Goal: Task Accomplishment & Management: Complete application form

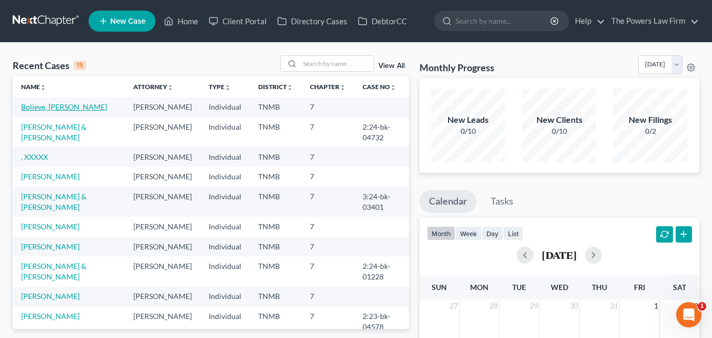
click at [58, 107] on link "Bolieve, [PERSON_NAME]" at bounding box center [64, 106] width 86 height 9
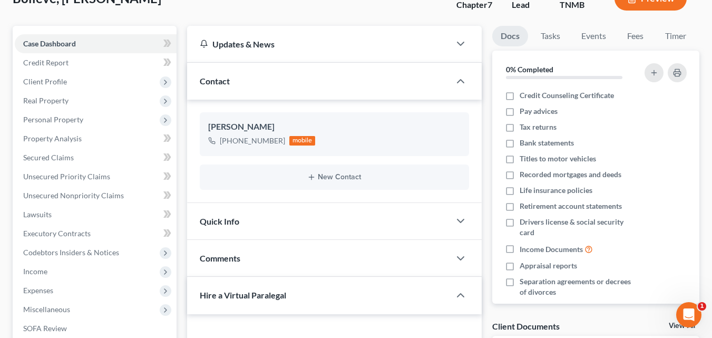
scroll to position [84, 0]
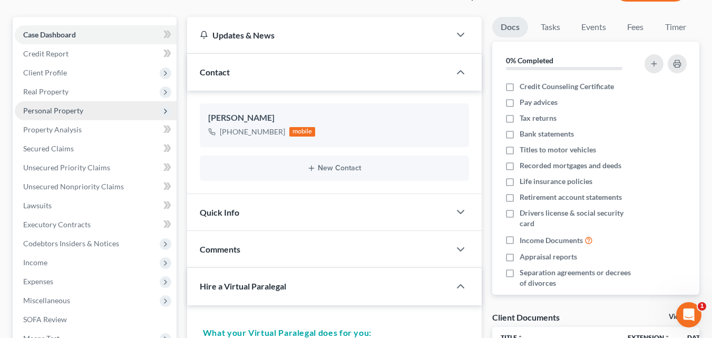
click at [111, 108] on span "Personal Property" at bounding box center [96, 110] width 162 height 19
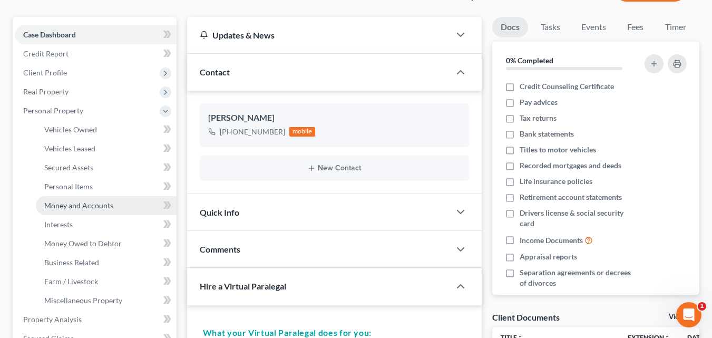
click at [101, 206] on span "Money and Accounts" at bounding box center [78, 205] width 69 height 9
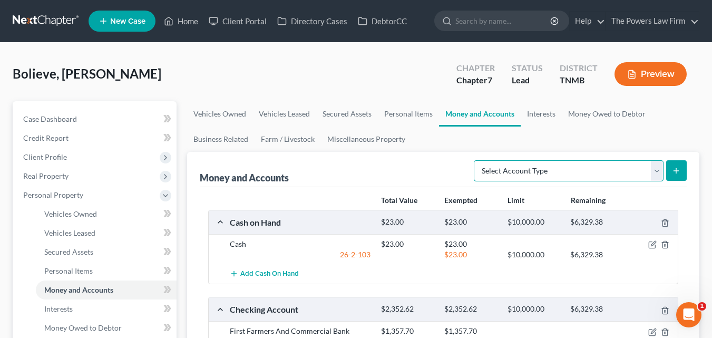
click at [657, 172] on select "Select Account Type Brokerage Cash on Hand Certificates of Deposit Checking Acc…" at bounding box center [569, 170] width 190 height 21
click at [580, 124] on link "Money Owed to Debtor" at bounding box center [607, 113] width 90 height 25
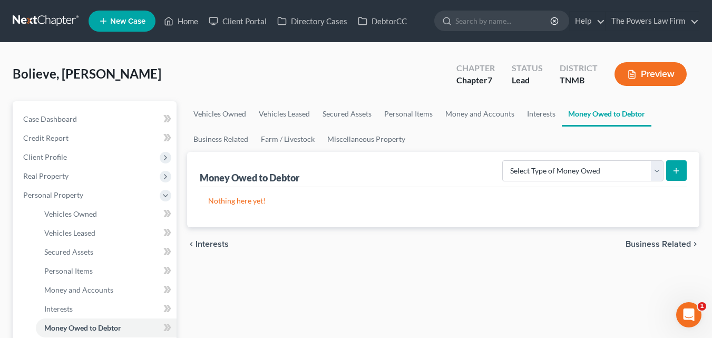
click at [684, 314] on icon "Open Intercom Messenger" at bounding box center [688, 314] width 17 height 17
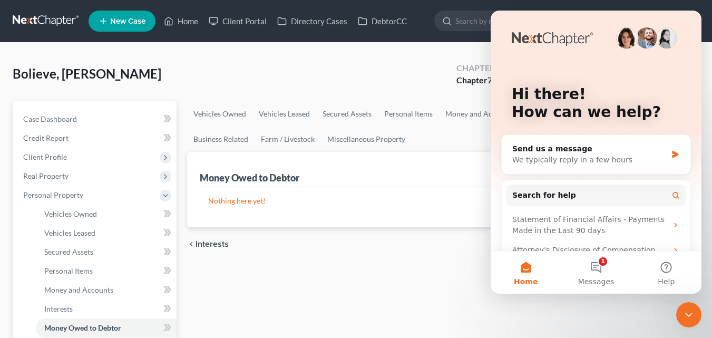
click at [688, 313] on icon "Close Intercom Messenger" at bounding box center [688, 314] width 13 height 13
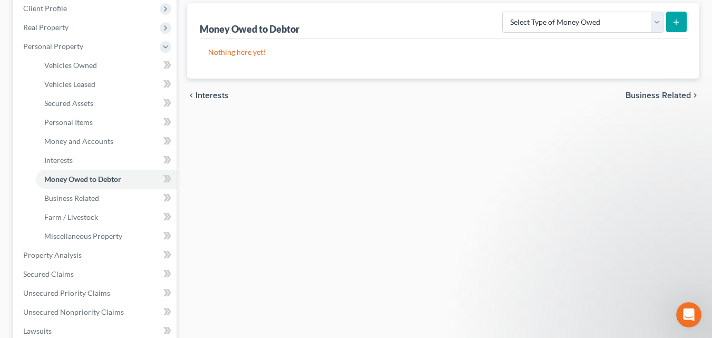
scroll to position [154, 0]
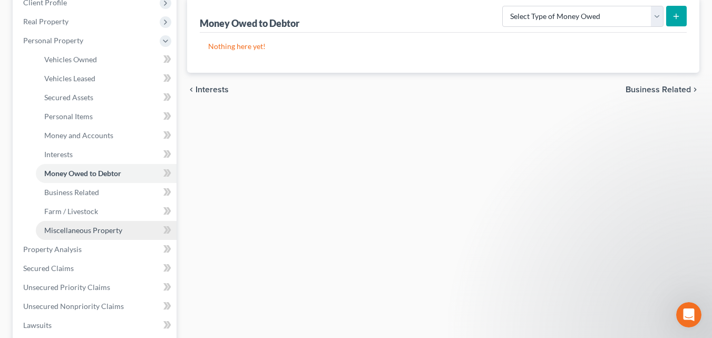
click at [154, 230] on link "Miscellaneous Property" at bounding box center [106, 230] width 141 height 19
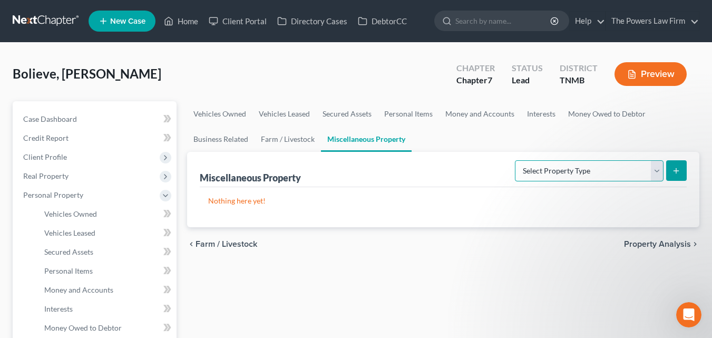
click at [654, 169] on select "Select Property Type Assigned for Creditor Benefit [DATE] Holding for Another N…" at bounding box center [589, 170] width 149 height 21
click at [688, 315] on icon "Open Intercom Messenger" at bounding box center [688, 314] width 17 height 17
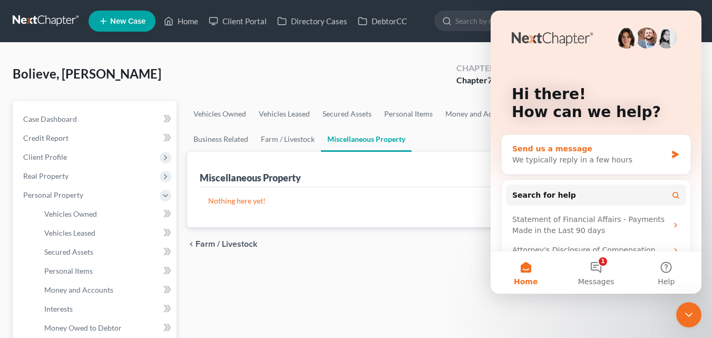
click at [590, 152] on div "Send us a message" at bounding box center [589, 148] width 154 height 11
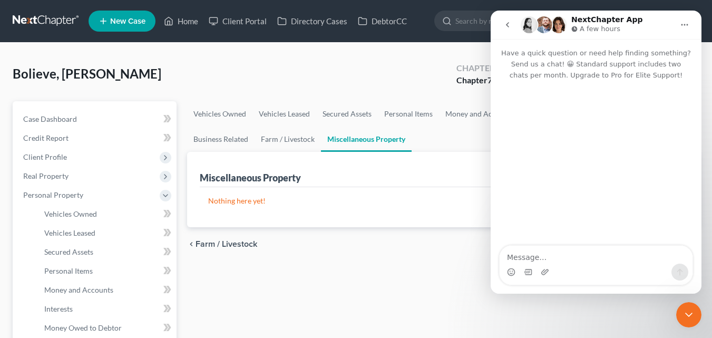
click at [515, 256] on textarea "Message…" at bounding box center [595, 255] width 193 height 18
type textarea "Please tell me where in Questionnaire to insert a 401K?"
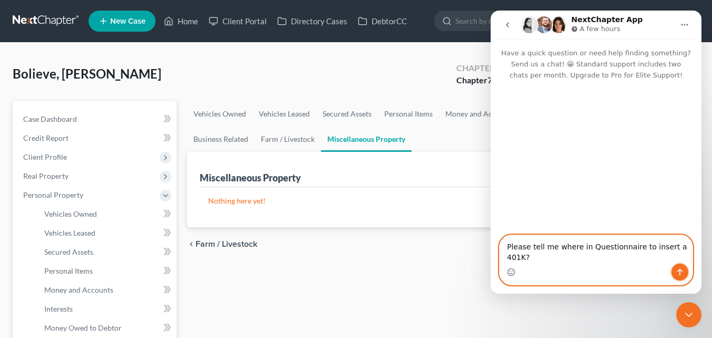
click at [682, 272] on icon "Send a message…" at bounding box center [679, 272] width 8 height 8
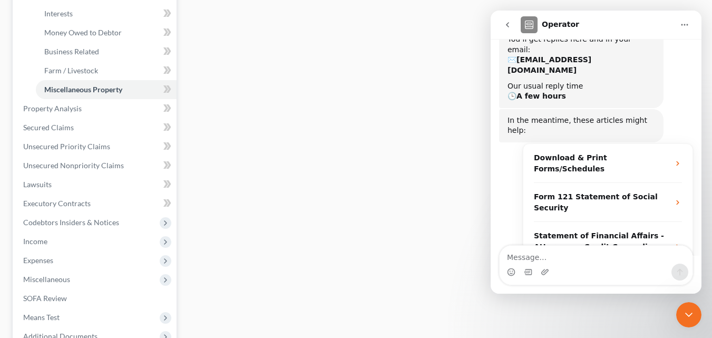
scroll to position [316, 0]
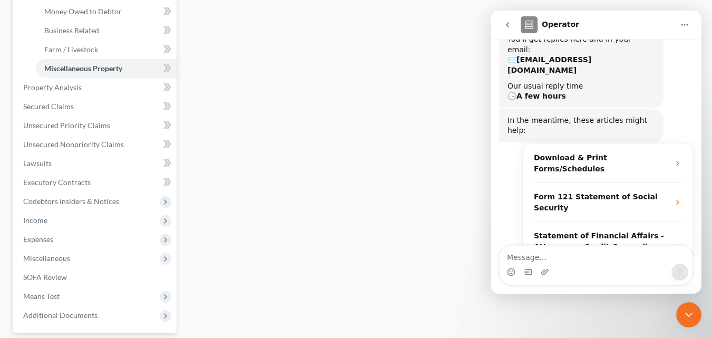
click at [622, 280] on span "More in the Help Center" at bounding box center [613, 284] width 100 height 9
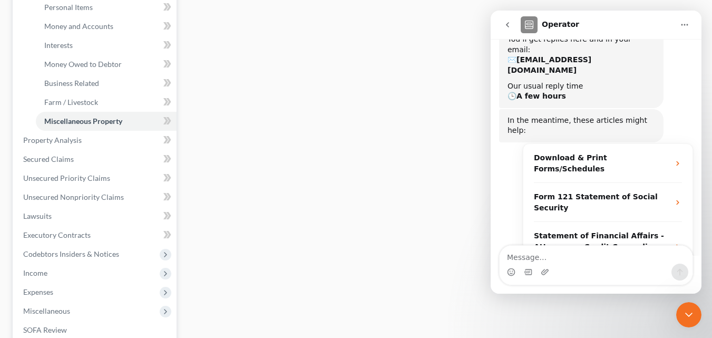
scroll to position [253, 0]
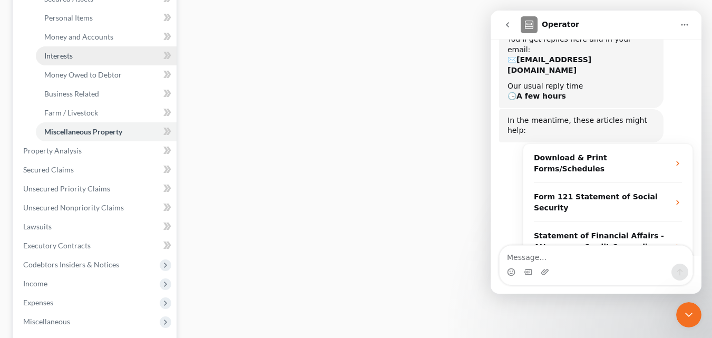
click at [103, 59] on link "Interests" at bounding box center [106, 55] width 141 height 19
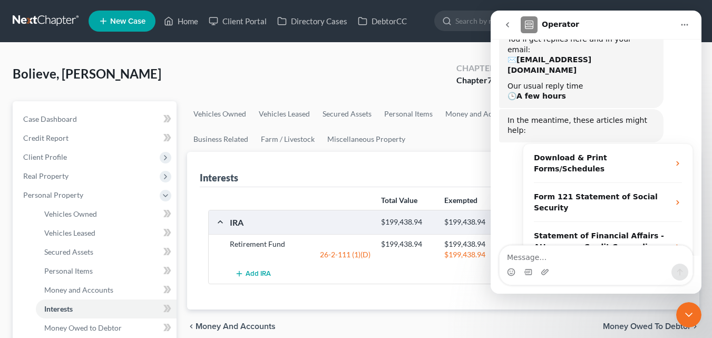
click at [367, 160] on div "Interests Select Interest Type 401K Annuity Bond Education IRA Government Bond …" at bounding box center [443, 169] width 487 height 35
click at [503, 25] on icon "go back" at bounding box center [507, 25] width 8 height 8
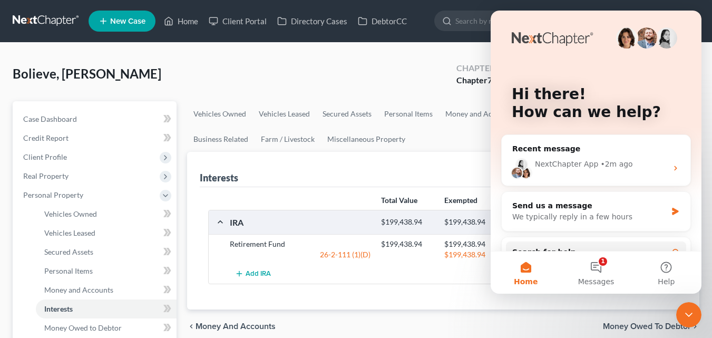
click at [687, 316] on icon "Close Intercom Messenger" at bounding box center [688, 314] width 13 height 13
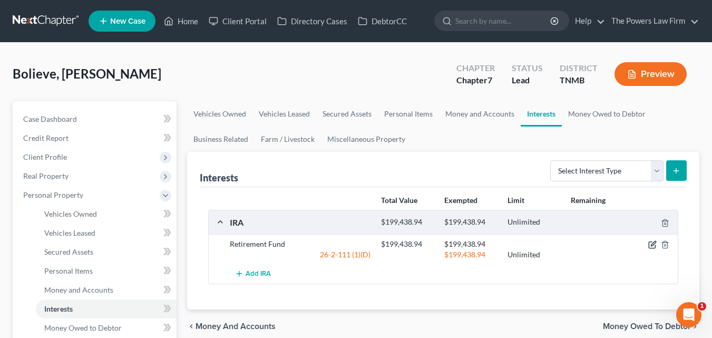
click at [652, 244] on icon "button" at bounding box center [653, 243] width 5 height 5
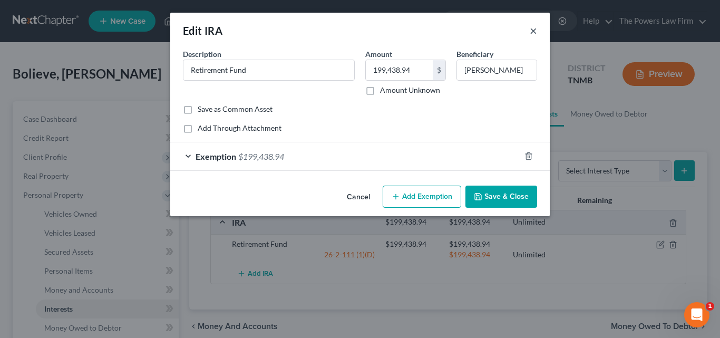
click at [533, 26] on button "×" at bounding box center [533, 30] width 7 height 13
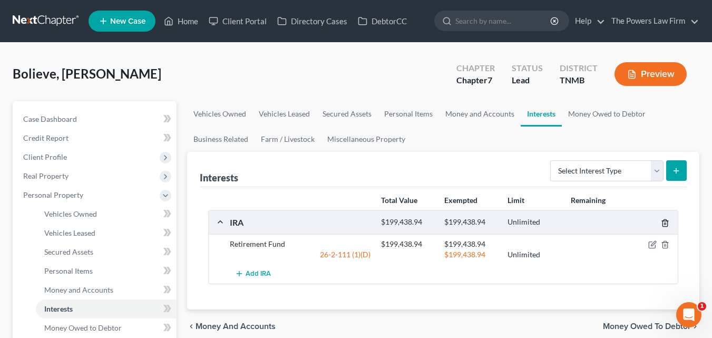
click at [665, 219] on icon "button" at bounding box center [665, 223] width 8 height 8
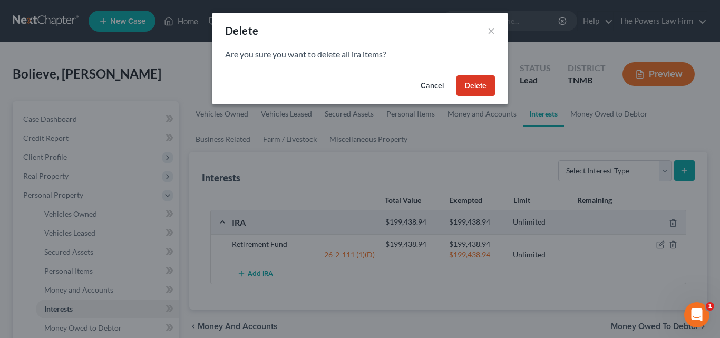
click at [485, 87] on button "Delete" at bounding box center [475, 85] width 38 height 21
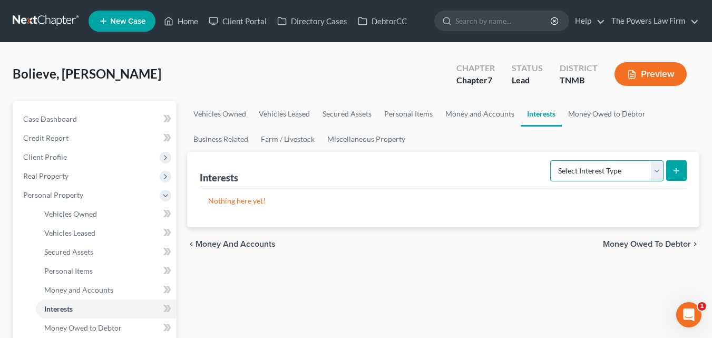
click at [655, 172] on select "Select Interest Type 401K Annuity Bond Education IRA Government Bond Government…" at bounding box center [606, 170] width 113 height 21
select select "401k"
click at [551, 160] on select "Select Interest Type 401K Annuity Bond Education IRA Government Bond Government…" at bounding box center [606, 170] width 113 height 21
click at [674, 170] on icon "submit" at bounding box center [676, 170] width 8 height 8
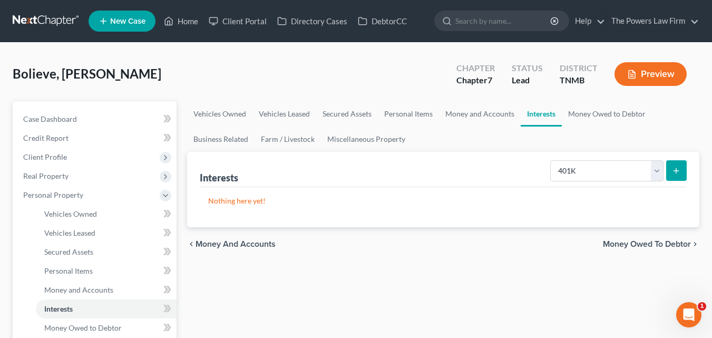
click at [246, 200] on p "Nothing here yet!" at bounding box center [443, 200] width 470 height 11
click at [675, 170] on icon "submit" at bounding box center [676, 170] width 8 height 8
click at [241, 202] on p "Nothing here yet!" at bounding box center [443, 200] width 470 height 11
click at [674, 172] on icon "submit" at bounding box center [676, 170] width 8 height 8
click at [243, 240] on span "Money and Accounts" at bounding box center [235, 244] width 80 height 8
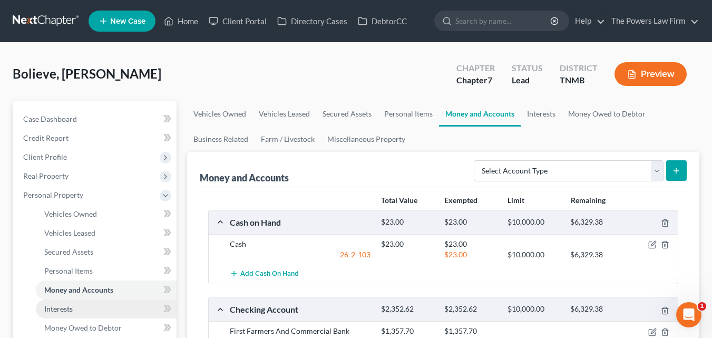
click at [108, 310] on link "Interests" at bounding box center [106, 308] width 141 height 19
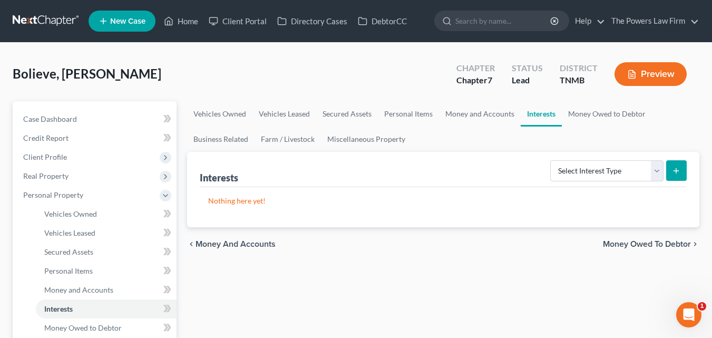
click at [678, 168] on icon "submit" at bounding box center [676, 170] width 8 height 8
click at [656, 171] on select "Select Interest Type 401K Annuity Bond Education IRA Government Bond Government…" at bounding box center [606, 170] width 113 height 21
select select "401k"
click at [551, 160] on select "Select Interest Type 401K Annuity Bond Education IRA Government Bond Government…" at bounding box center [606, 170] width 113 height 21
click at [241, 201] on p "Nothing here yet!" at bounding box center [443, 200] width 470 height 11
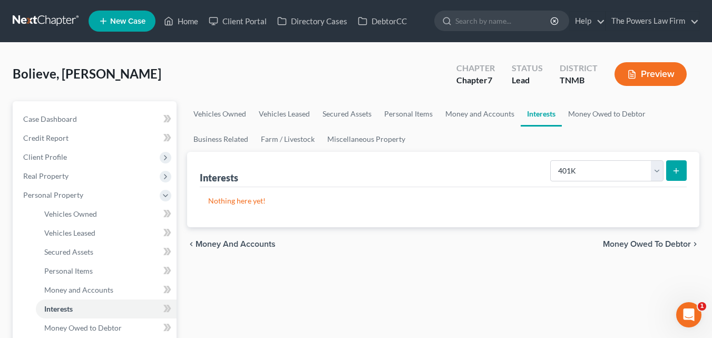
click at [241, 201] on p "Nothing here yet!" at bounding box center [443, 200] width 470 height 11
click at [498, 214] on div "Nothing here yet!" at bounding box center [443, 207] width 487 height 40
click at [673, 169] on icon "submit" at bounding box center [676, 170] width 8 height 8
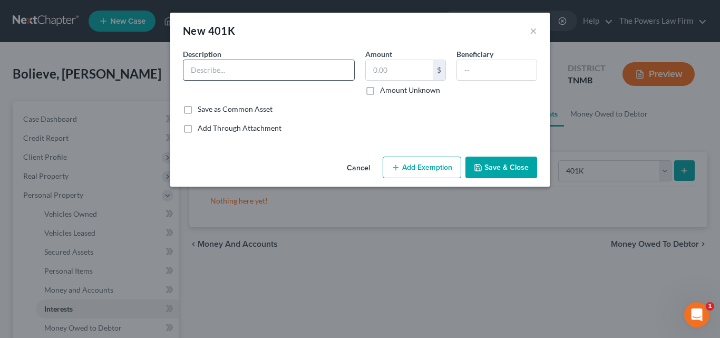
click at [221, 73] on input "text" at bounding box center [268, 70] width 171 height 20
type input "Retirement Fund"
click at [396, 71] on input "text" at bounding box center [399, 70] width 67 height 20
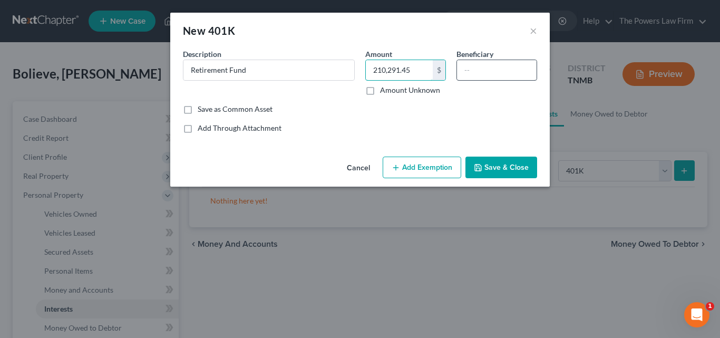
type input "210,291.45"
click at [477, 68] on input "text" at bounding box center [497, 70] width 80 height 20
type input "Debtor"
click at [505, 166] on button "Save & Close" at bounding box center [501, 167] width 72 height 22
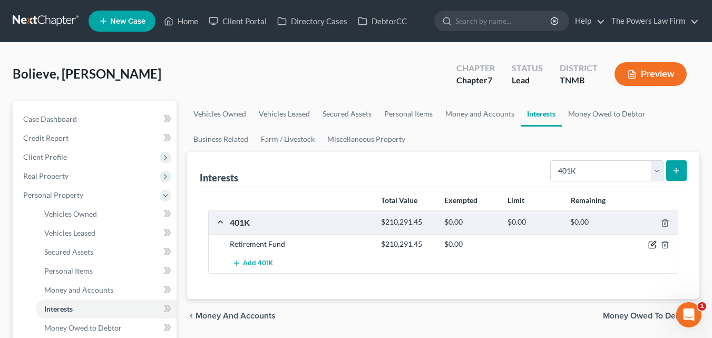
click at [650, 245] on icon "button" at bounding box center [652, 244] width 8 height 8
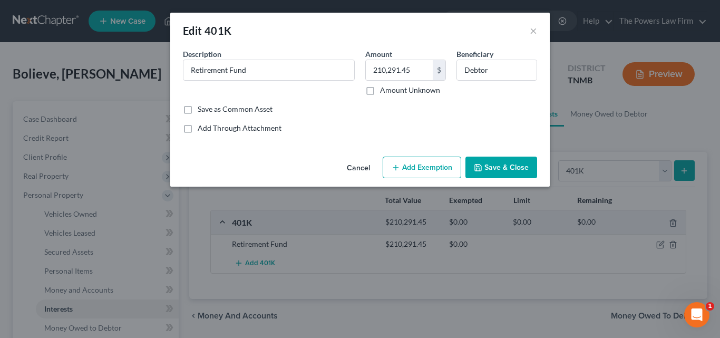
click at [421, 166] on button "Add Exemption" at bounding box center [422, 167] width 79 height 22
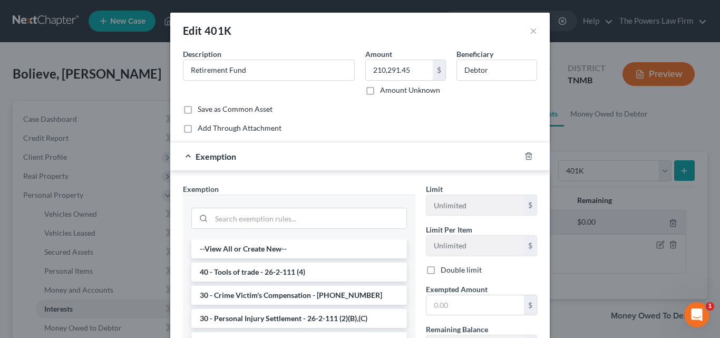
drag, startPoint x: 421, startPoint y: 166, endPoint x: 366, endPoint y: 183, distance: 57.5
click at [366, 183] on div "Exemption * --View All or Create New-- 40 - Tools of trade - 26-2-111 (4) 30 - …" at bounding box center [299, 295] width 232 height 224
click at [213, 220] on input "search" at bounding box center [308, 218] width 195 height 20
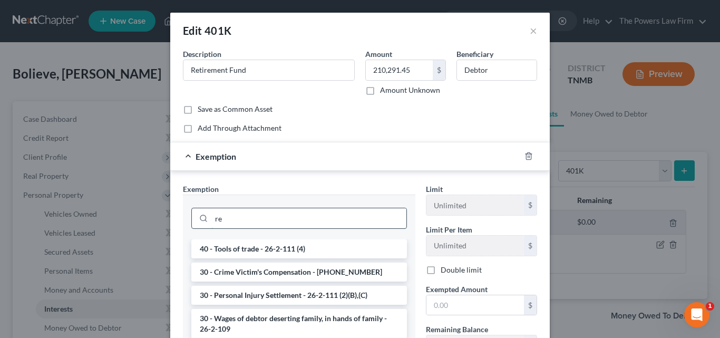
type input "r"
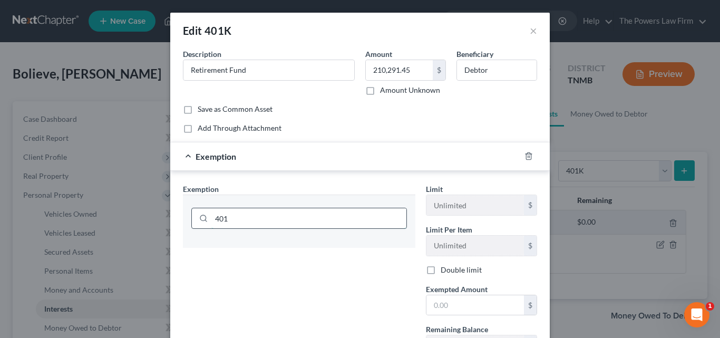
type input "401k"
click at [213, 220] on input "401k" at bounding box center [308, 218] width 195 height 20
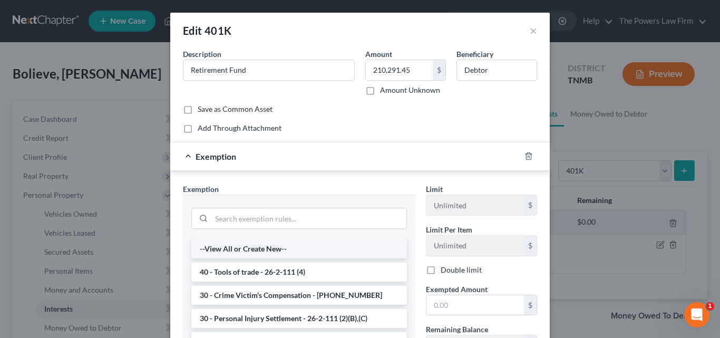
click at [217, 250] on li "--View All or Create New--" at bounding box center [298, 248] width 215 height 19
select select "45"
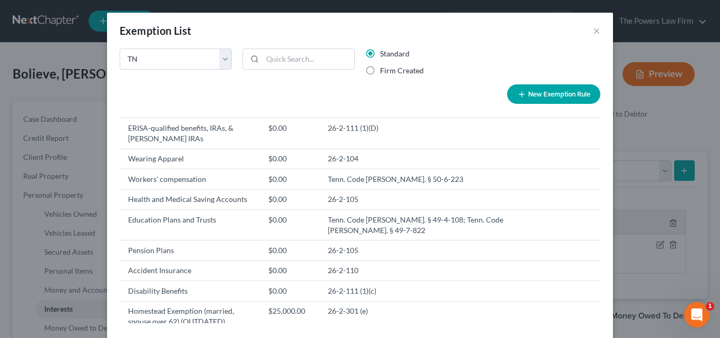
scroll to position [755, 0]
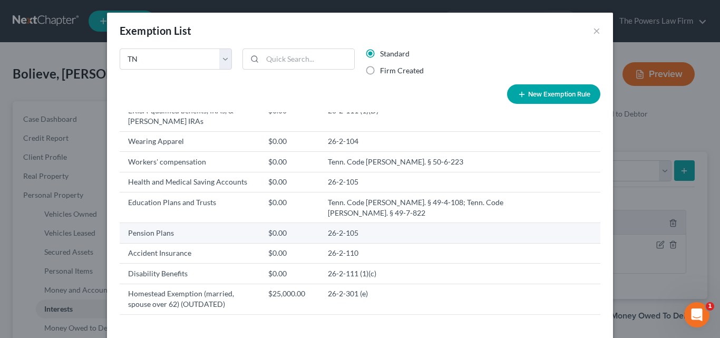
click at [236, 233] on td "Pension Plans" at bounding box center [190, 233] width 140 height 20
click at [405, 232] on td "26-2-105" at bounding box center [422, 233] width 206 height 20
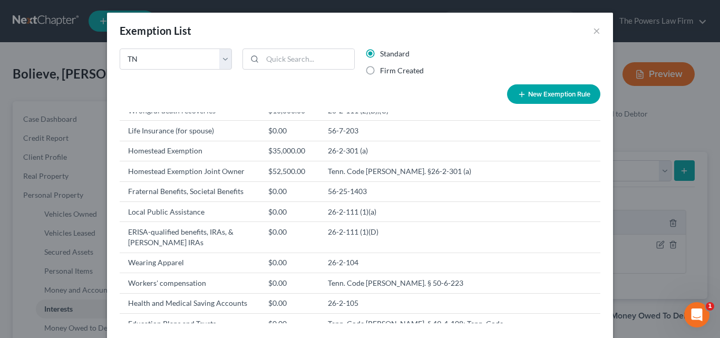
scroll to position [655, 0]
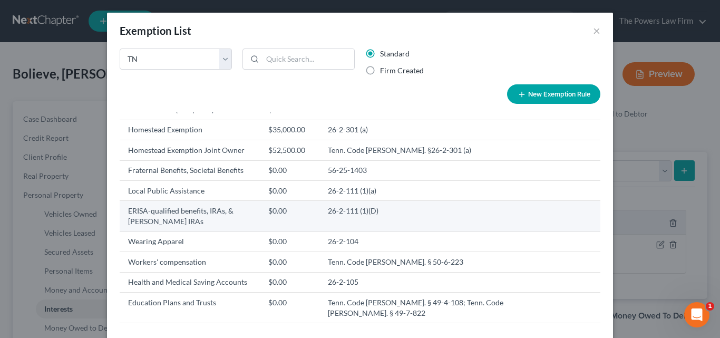
click at [359, 215] on td "26-2-111 (1)(D)" at bounding box center [422, 216] width 206 height 31
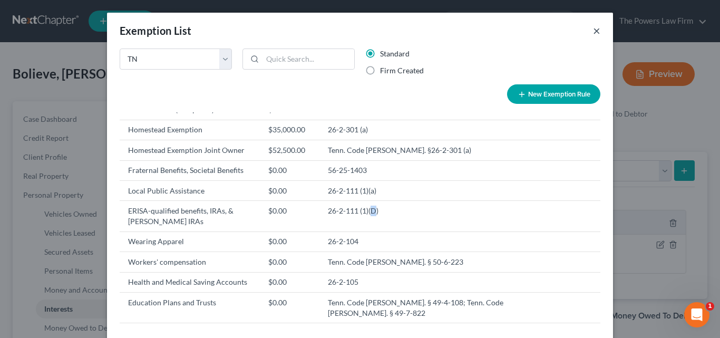
click at [593, 32] on button "×" at bounding box center [596, 30] width 7 height 13
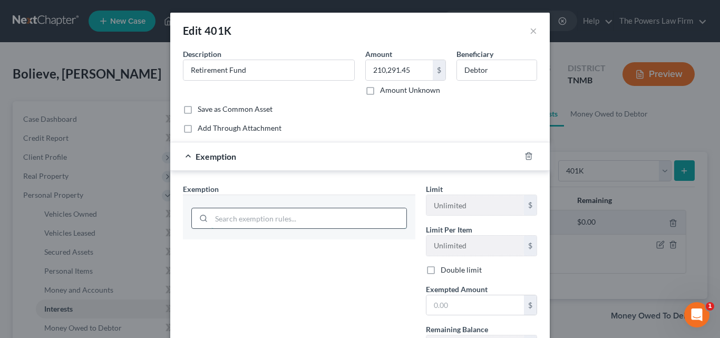
click at [222, 220] on input "search" at bounding box center [308, 218] width 195 height 20
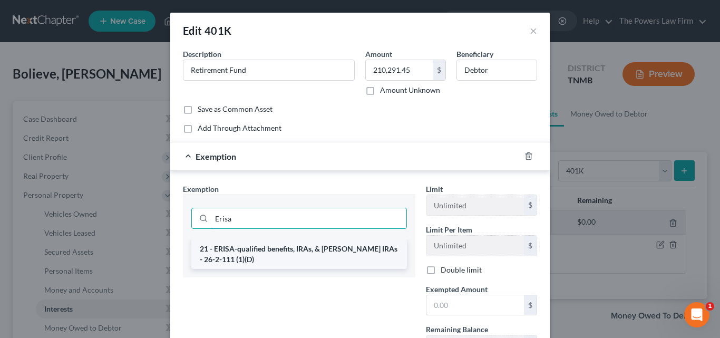
type input "Erisa"
click at [259, 250] on li "21 - ERISA-qualified benefits, IRAs, & [PERSON_NAME] IRAs - 26-2-111 (1)(D)" at bounding box center [298, 254] width 215 height 30
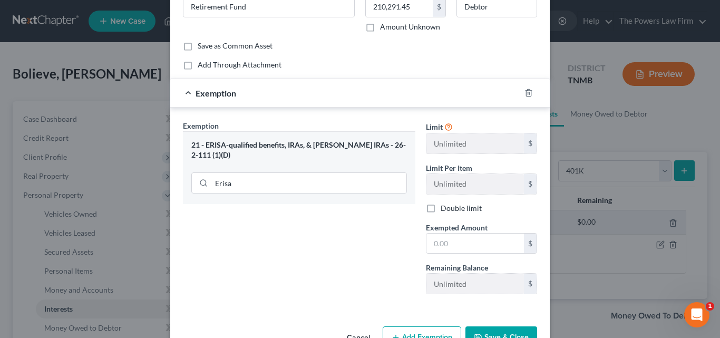
scroll to position [84, 0]
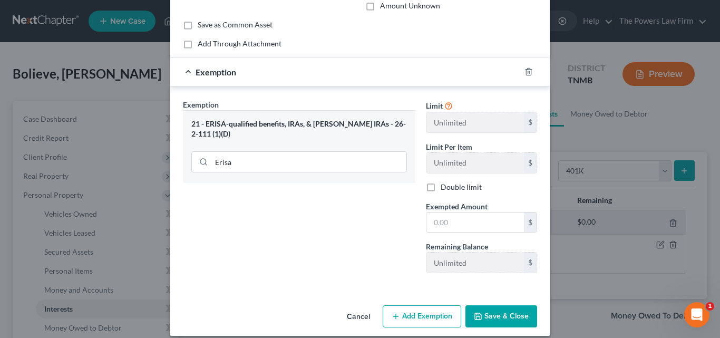
click at [412, 312] on button "Add Exemption" at bounding box center [422, 316] width 79 height 22
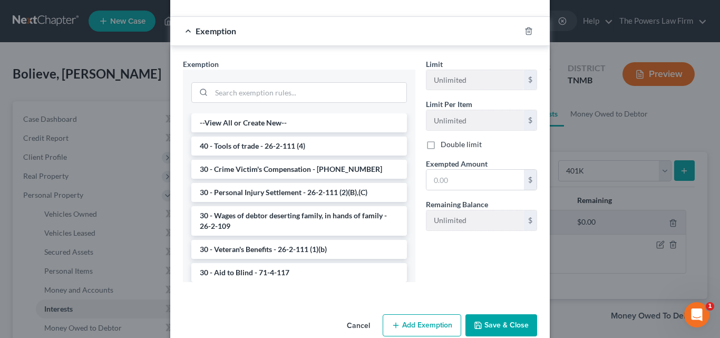
scroll to position [378, 0]
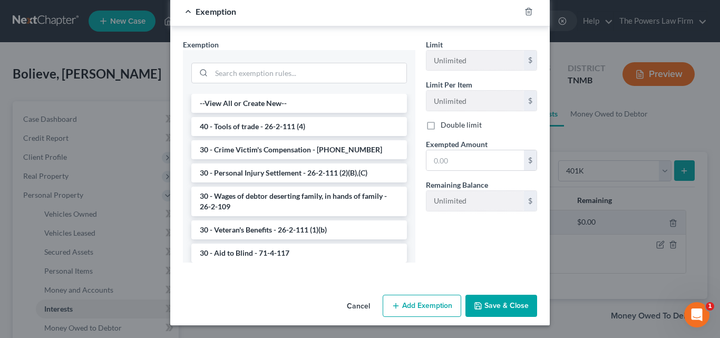
click at [489, 305] on button "Save & Close" at bounding box center [501, 306] width 72 height 22
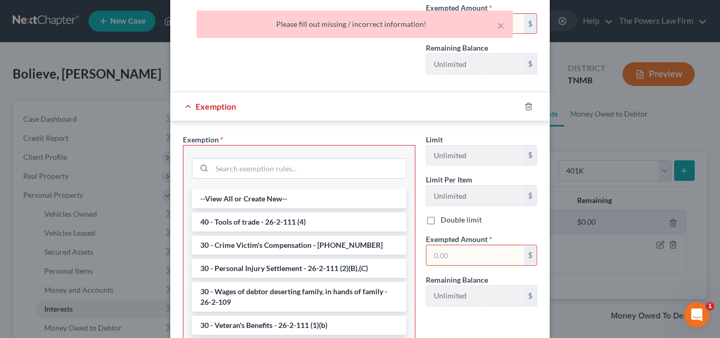
scroll to position [272, 0]
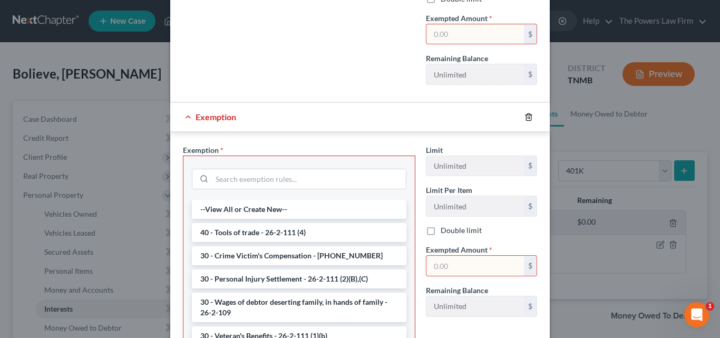
click at [524, 116] on icon "button" at bounding box center [528, 117] width 8 height 8
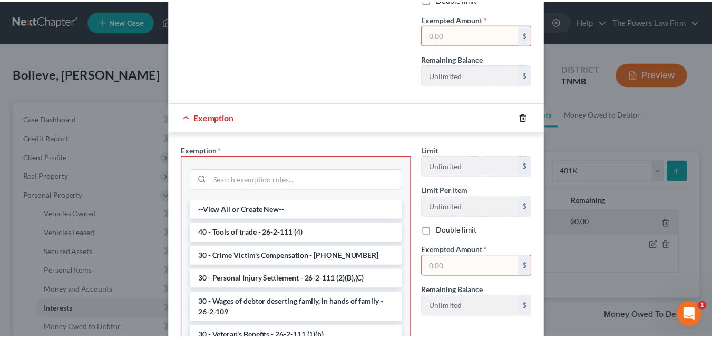
scroll to position [95, 0]
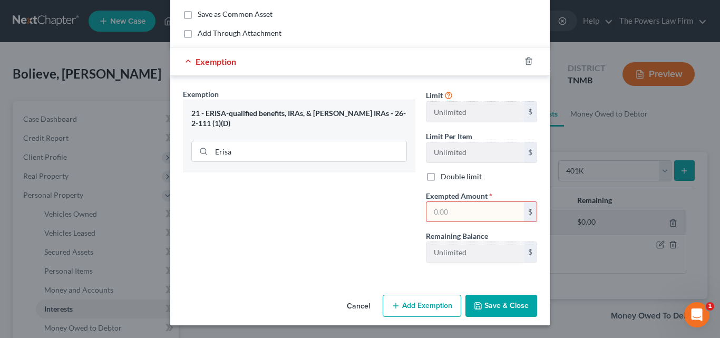
click at [456, 214] on input "text" at bounding box center [474, 212] width 97 height 20
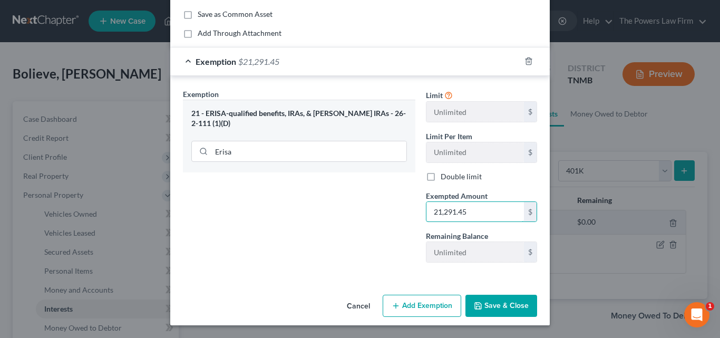
type input "21,291.45"
click at [506, 302] on button "Save & Close" at bounding box center [501, 306] width 72 height 22
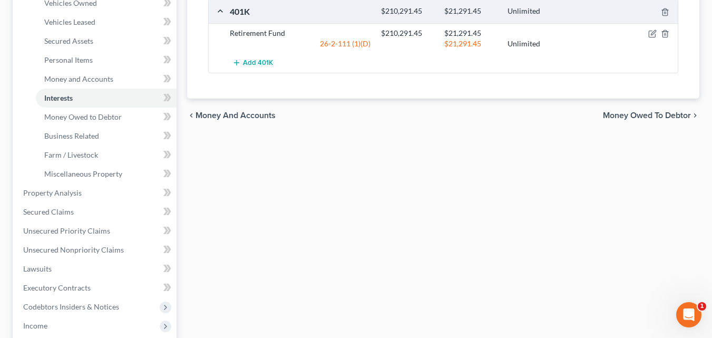
scroll to position [232, 0]
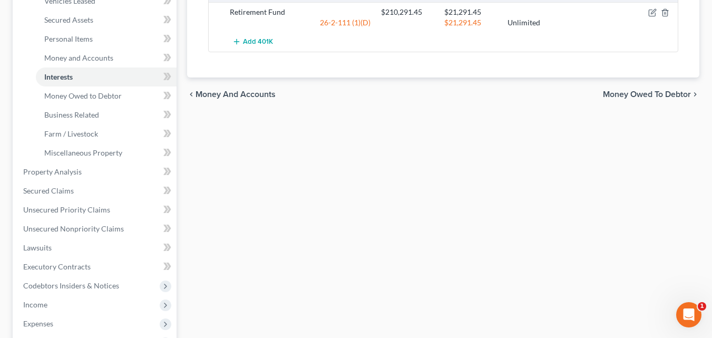
click at [641, 92] on span "Money Owed to Debtor" at bounding box center [647, 94] width 88 height 8
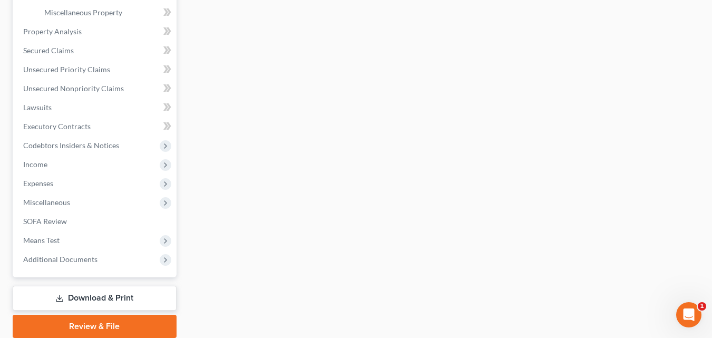
scroll to position [412, 0]
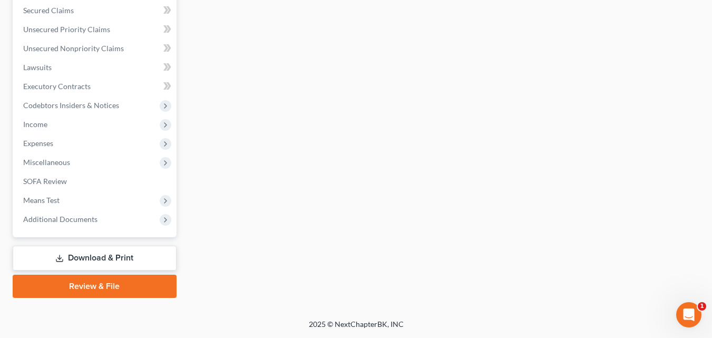
click at [129, 254] on link "Download & Print" at bounding box center [95, 258] width 164 height 25
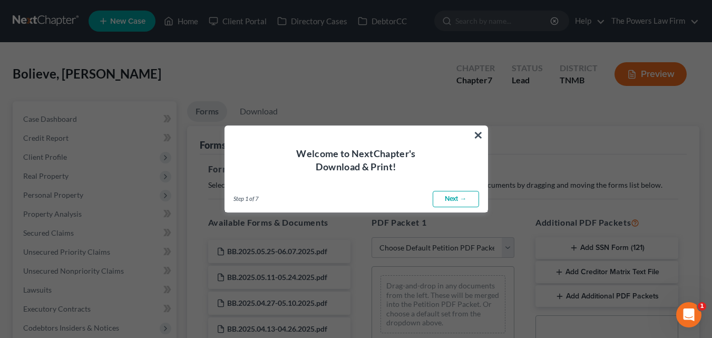
click at [452, 197] on link "Next →" at bounding box center [456, 199] width 46 height 17
select select "0"
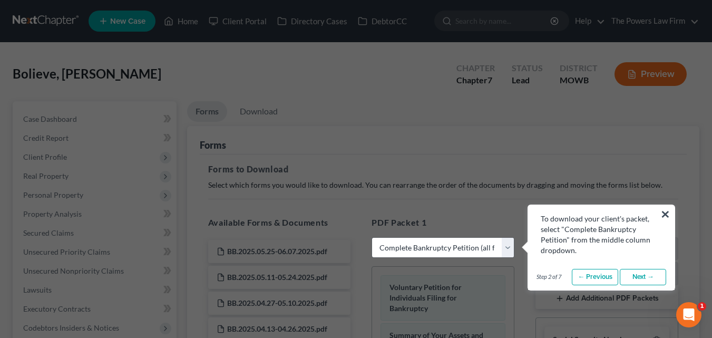
click at [639, 274] on link "Next →" at bounding box center [643, 277] width 46 height 17
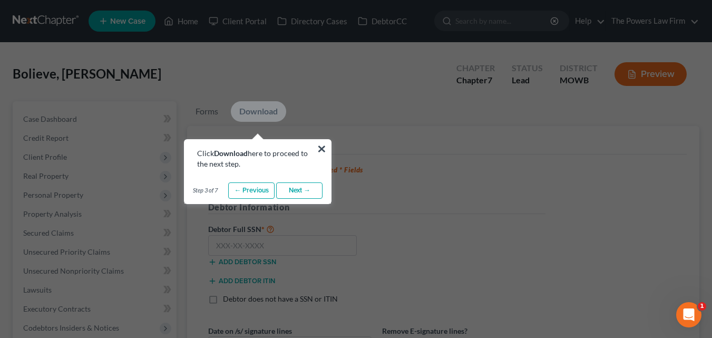
click at [294, 192] on link "Next →" at bounding box center [299, 190] width 46 height 17
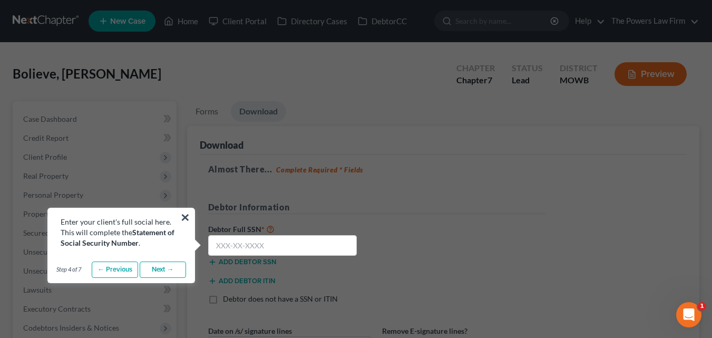
click at [161, 269] on link "Next →" at bounding box center [163, 269] width 46 height 17
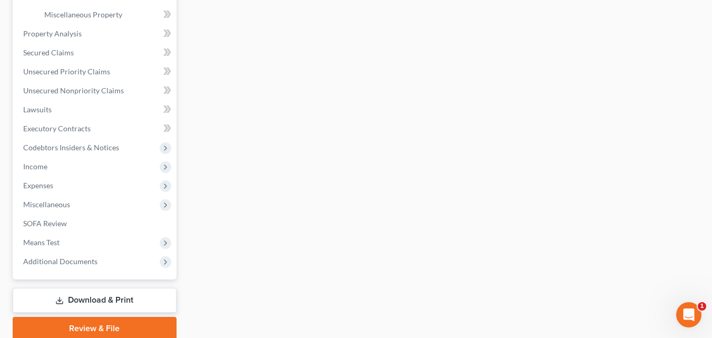
scroll to position [391, 0]
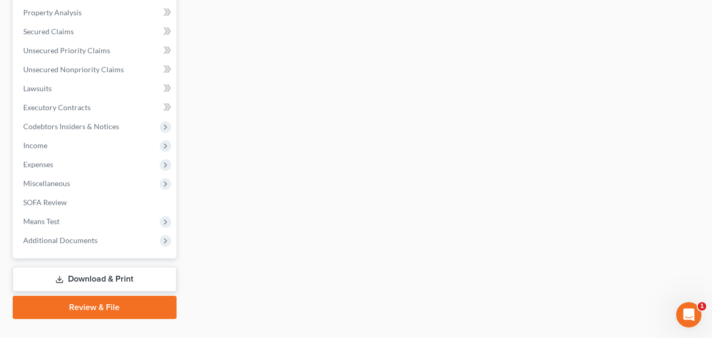
click at [156, 276] on link "Download & Print" at bounding box center [95, 279] width 164 height 25
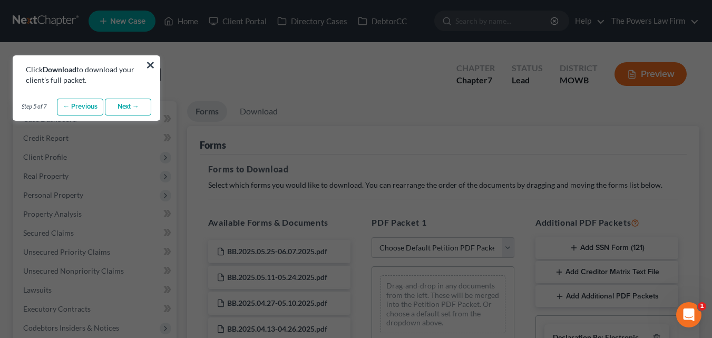
click at [134, 102] on link "Next →" at bounding box center [128, 107] width 46 height 17
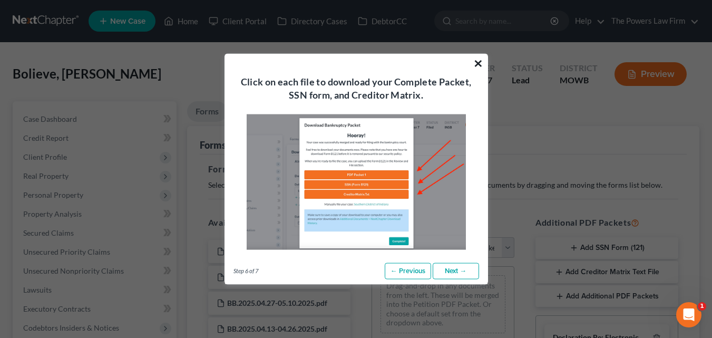
click at [476, 64] on button "×" at bounding box center [478, 62] width 10 height 17
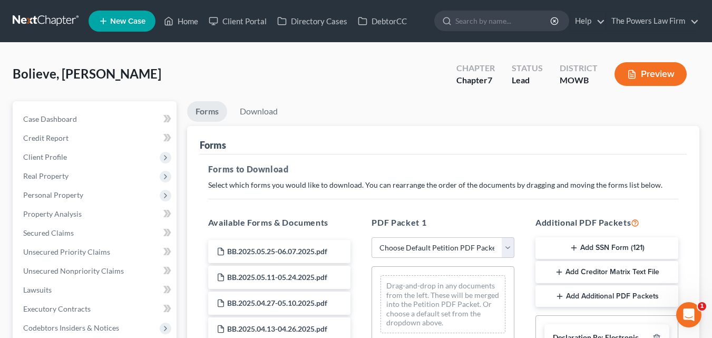
drag, startPoint x: 620, startPoint y: 302, endPoint x: 719, endPoint y: 297, distance: 99.2
click at [711, 297] on html "Home New Case Client Portal Directory Cases DebtorCC The Powers Law Firm [EMAIL…" at bounding box center [356, 325] width 712 height 651
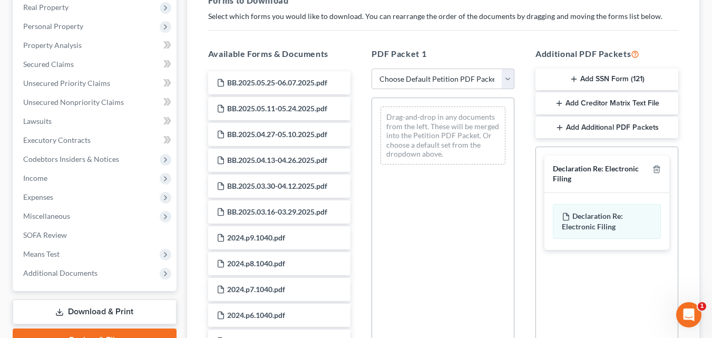
scroll to position [190, 0]
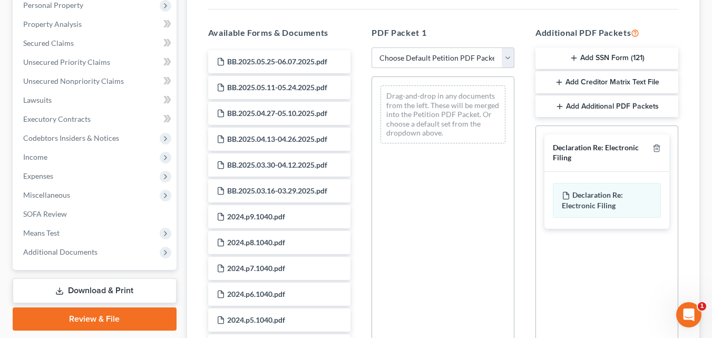
click at [507, 58] on select "Choose Default Petition PDF Packet Complete Bankruptcy Petition (all forms and …" at bounding box center [442, 57] width 143 height 21
select select "0"
click at [371, 47] on select "Choose Default Petition PDF Packet Complete Bankruptcy Petition (all forms and …" at bounding box center [442, 57] width 143 height 21
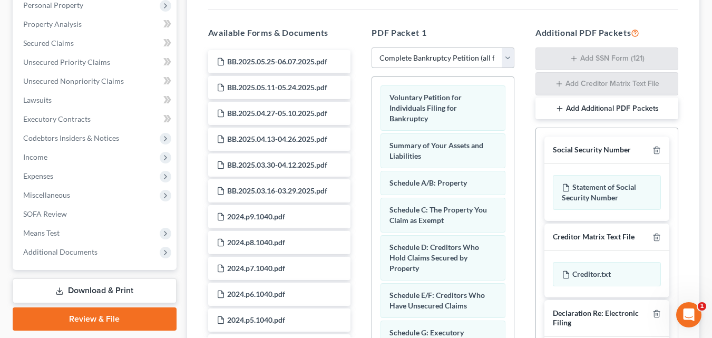
scroll to position [314, 0]
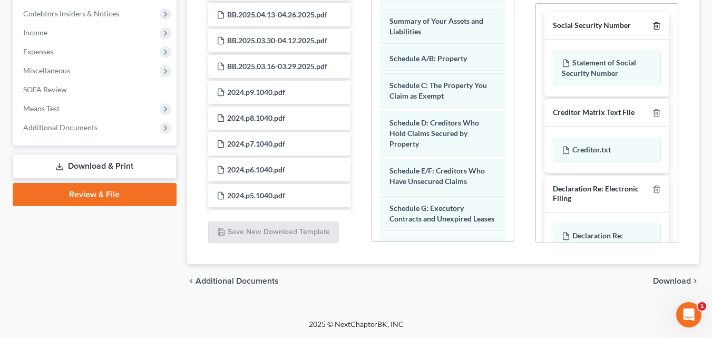
click at [652, 26] on icon "button" at bounding box center [656, 26] width 8 height 8
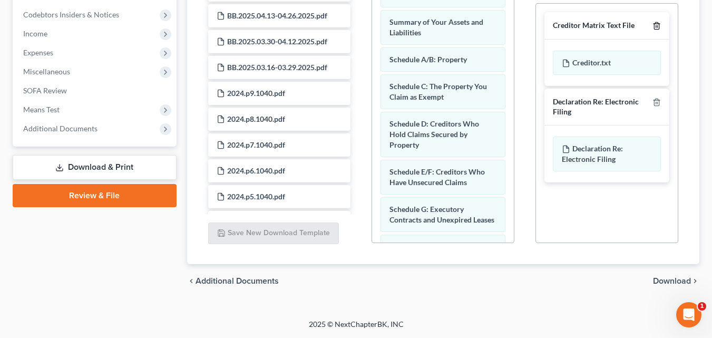
click at [655, 25] on icon "button" at bounding box center [656, 26] width 8 height 8
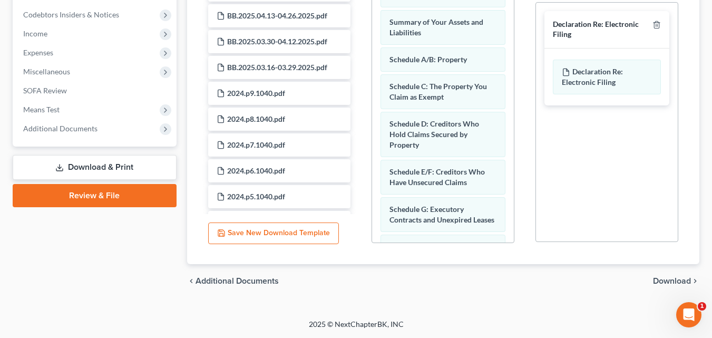
click at [662, 278] on span "Download" at bounding box center [672, 281] width 38 height 8
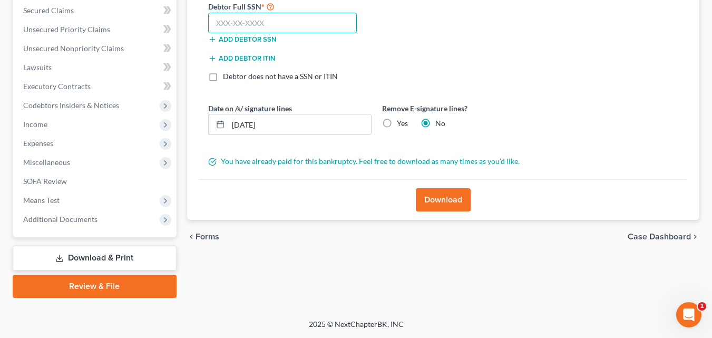
click at [281, 26] on input "text" at bounding box center [282, 23] width 149 height 21
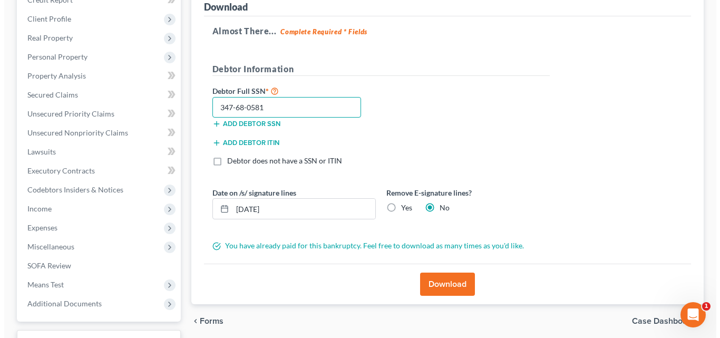
scroll to position [159, 0]
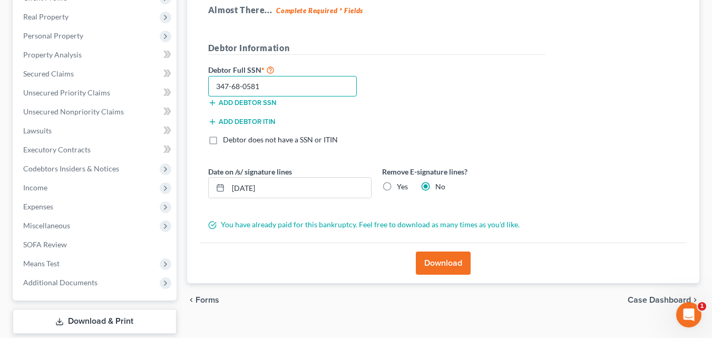
type input "347-68-0581"
click at [456, 262] on button "Download" at bounding box center [443, 262] width 55 height 23
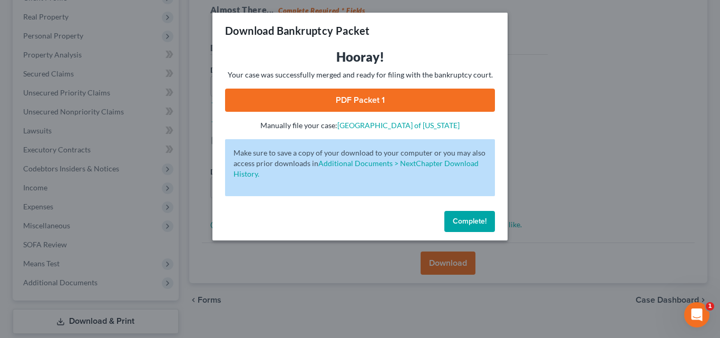
click at [368, 95] on link "PDF Packet 1" at bounding box center [360, 100] width 270 height 23
